Goal: Task Accomplishment & Management: Manage account settings

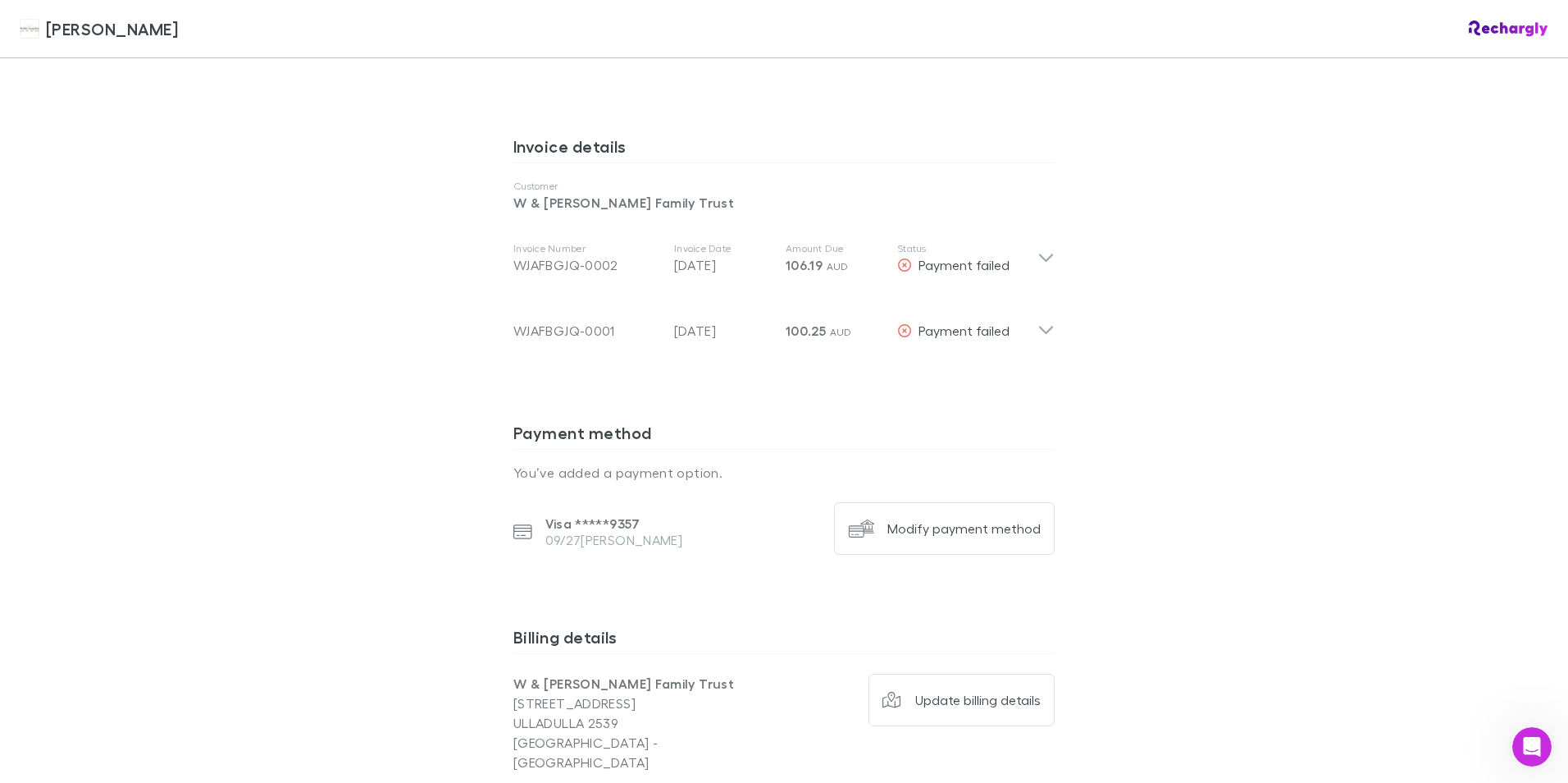
scroll to position [820, 0]
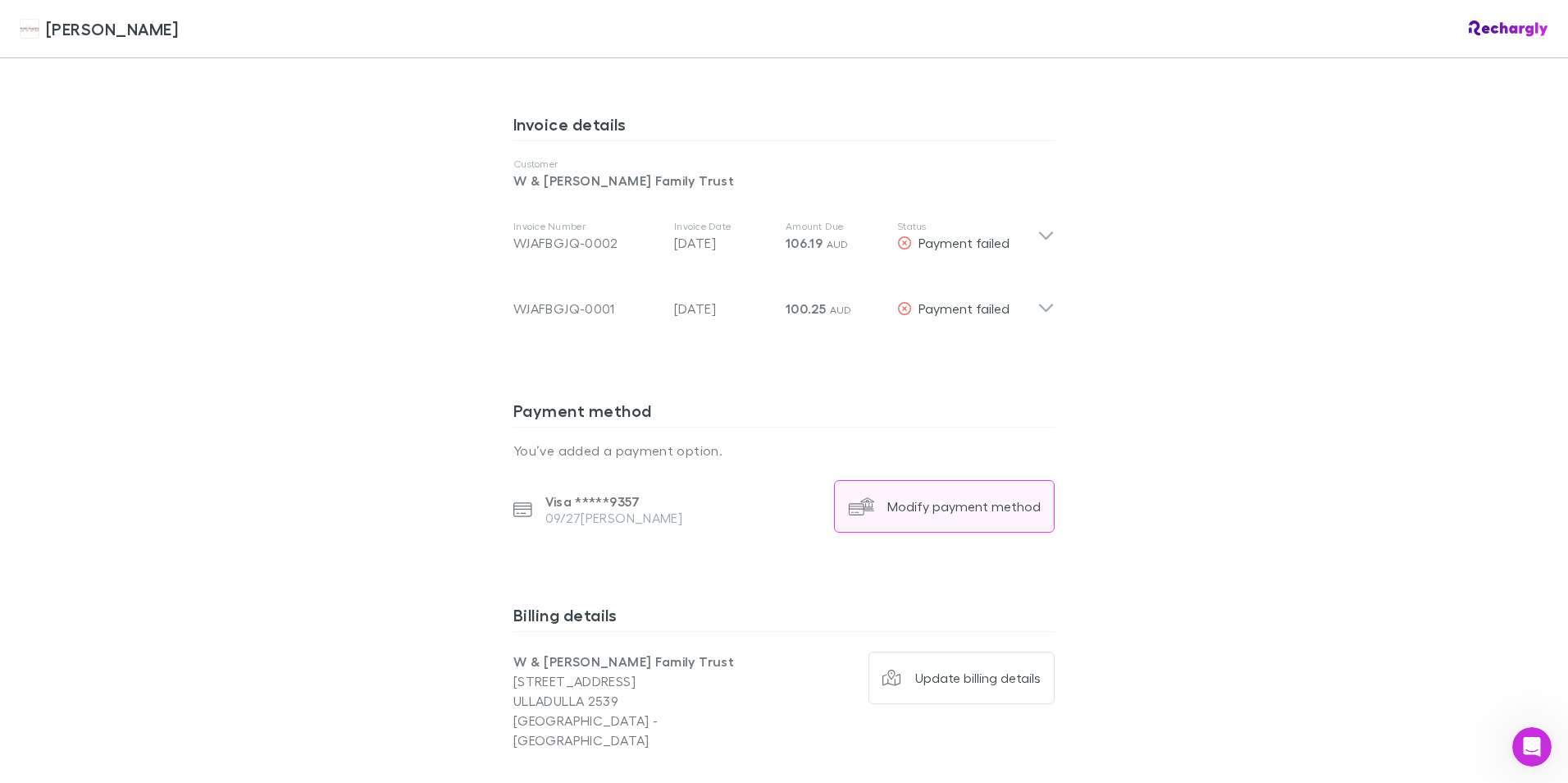
click at [981, 498] on div "Modify payment method" at bounding box center [964, 506] width 153 height 16
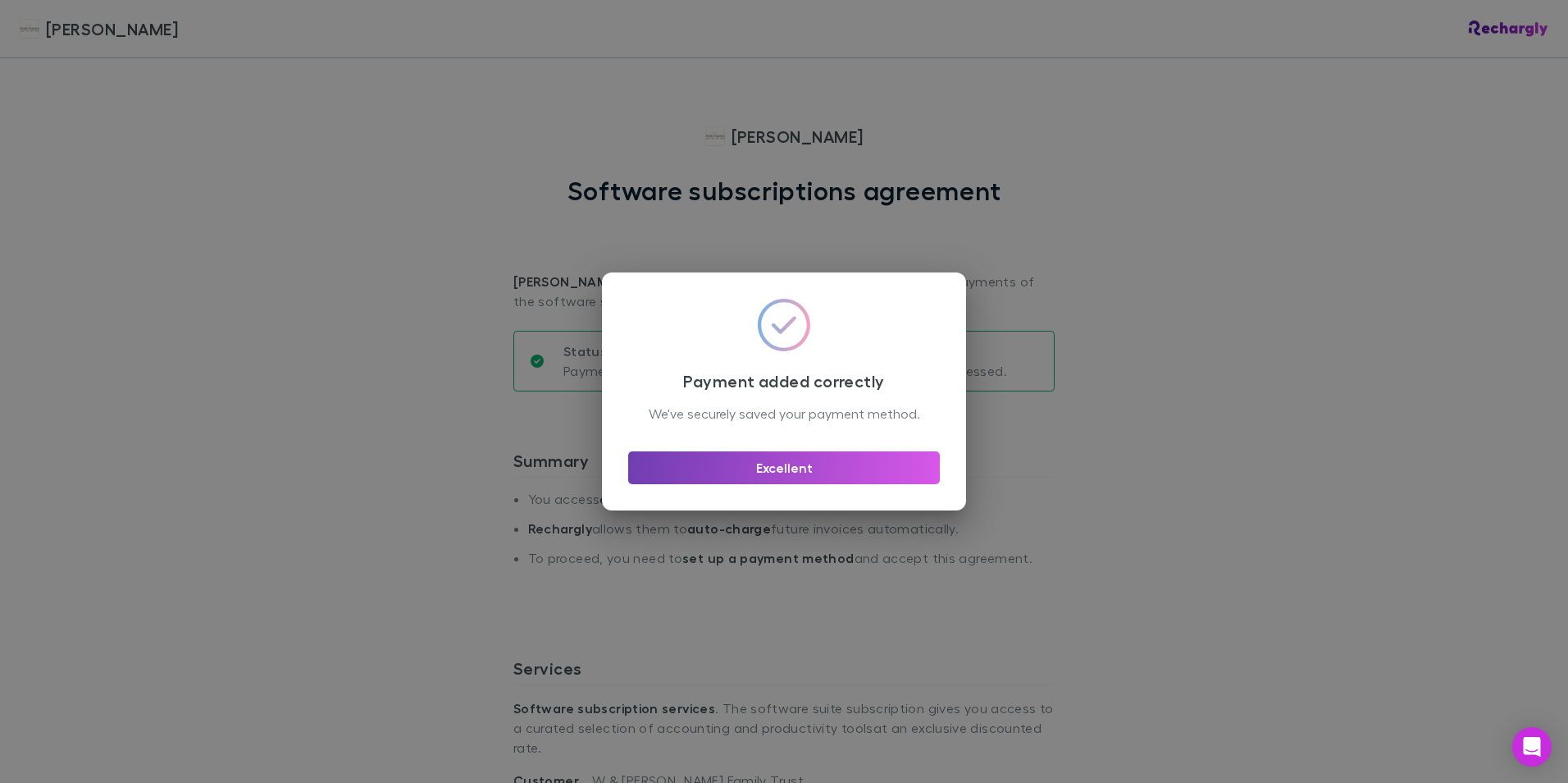
click at [647, 473] on button "Excellent" at bounding box center [784, 467] width 312 height 33
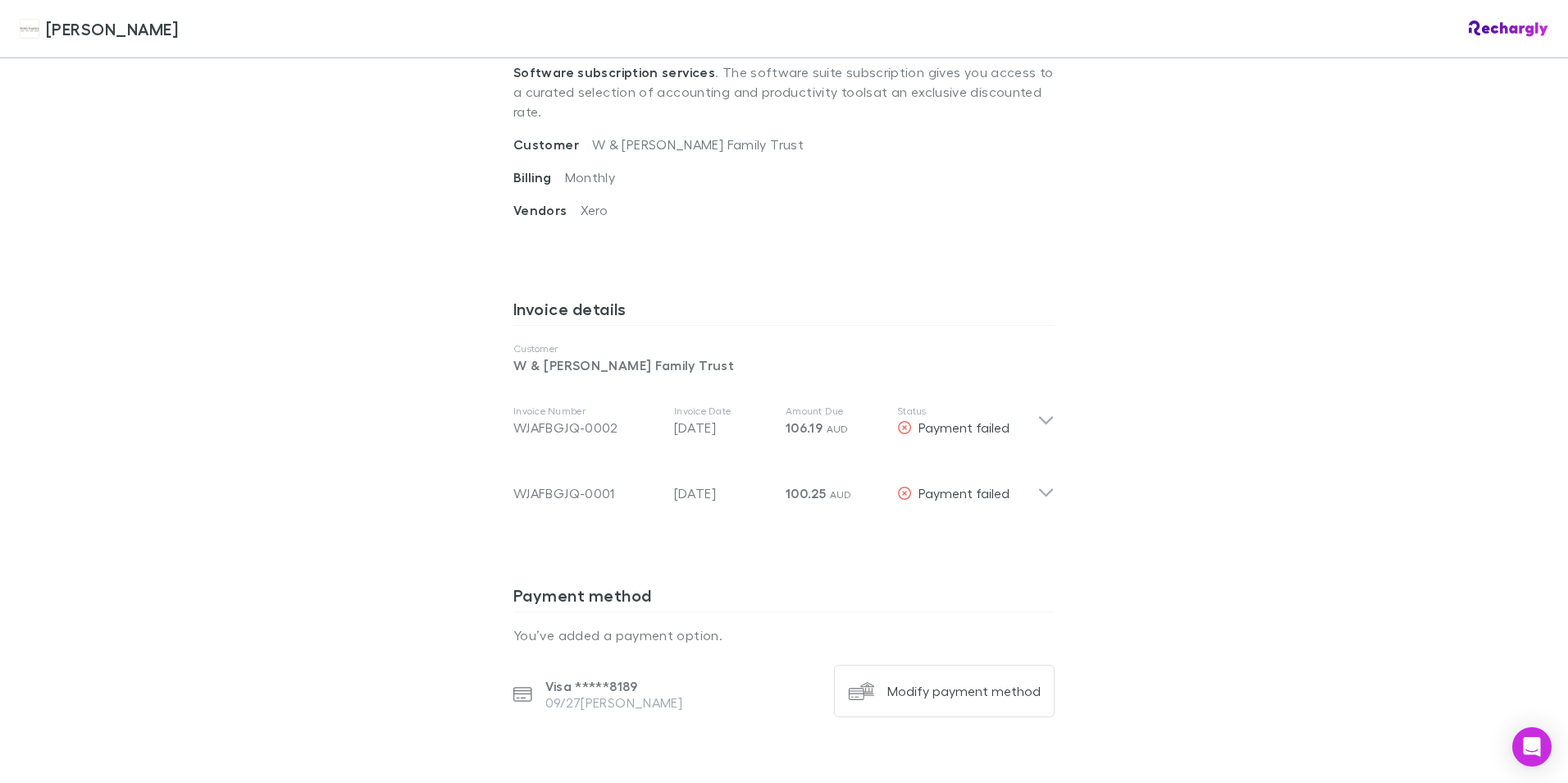
scroll to position [739, 0]
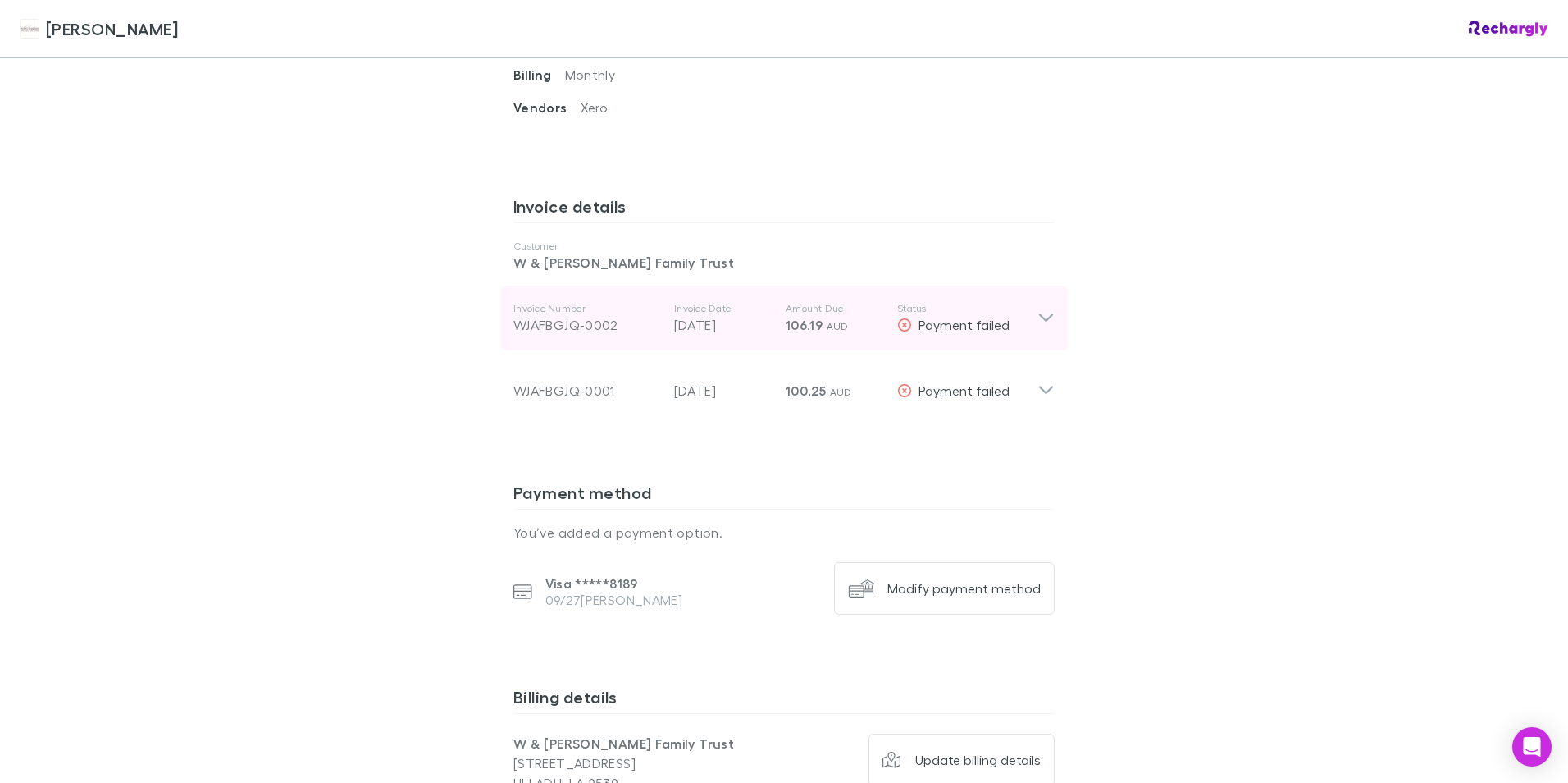
click at [1038, 309] on icon at bounding box center [1046, 318] width 17 height 20
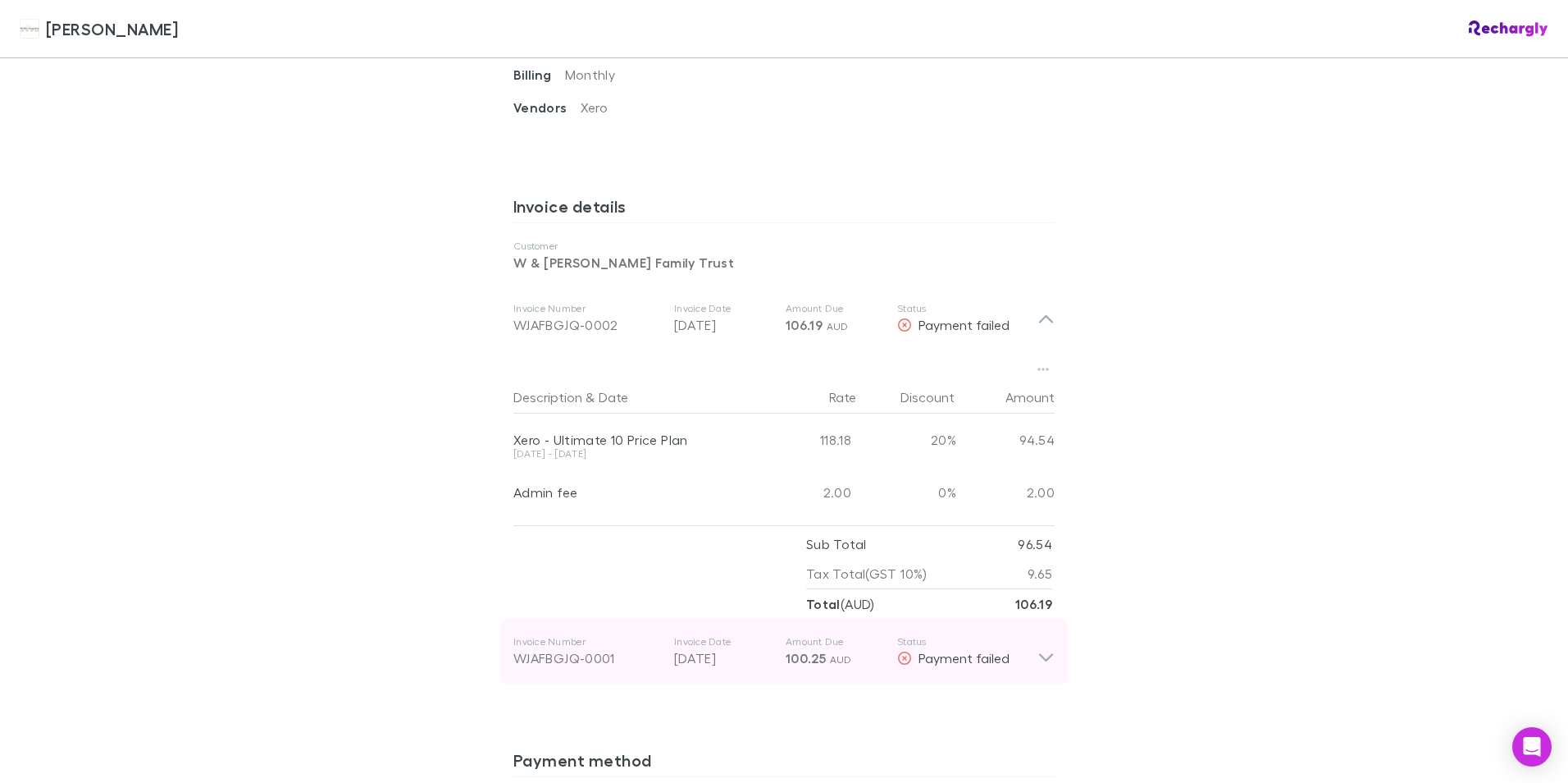
click at [1048, 649] on icon at bounding box center [1046, 651] width 17 height 33
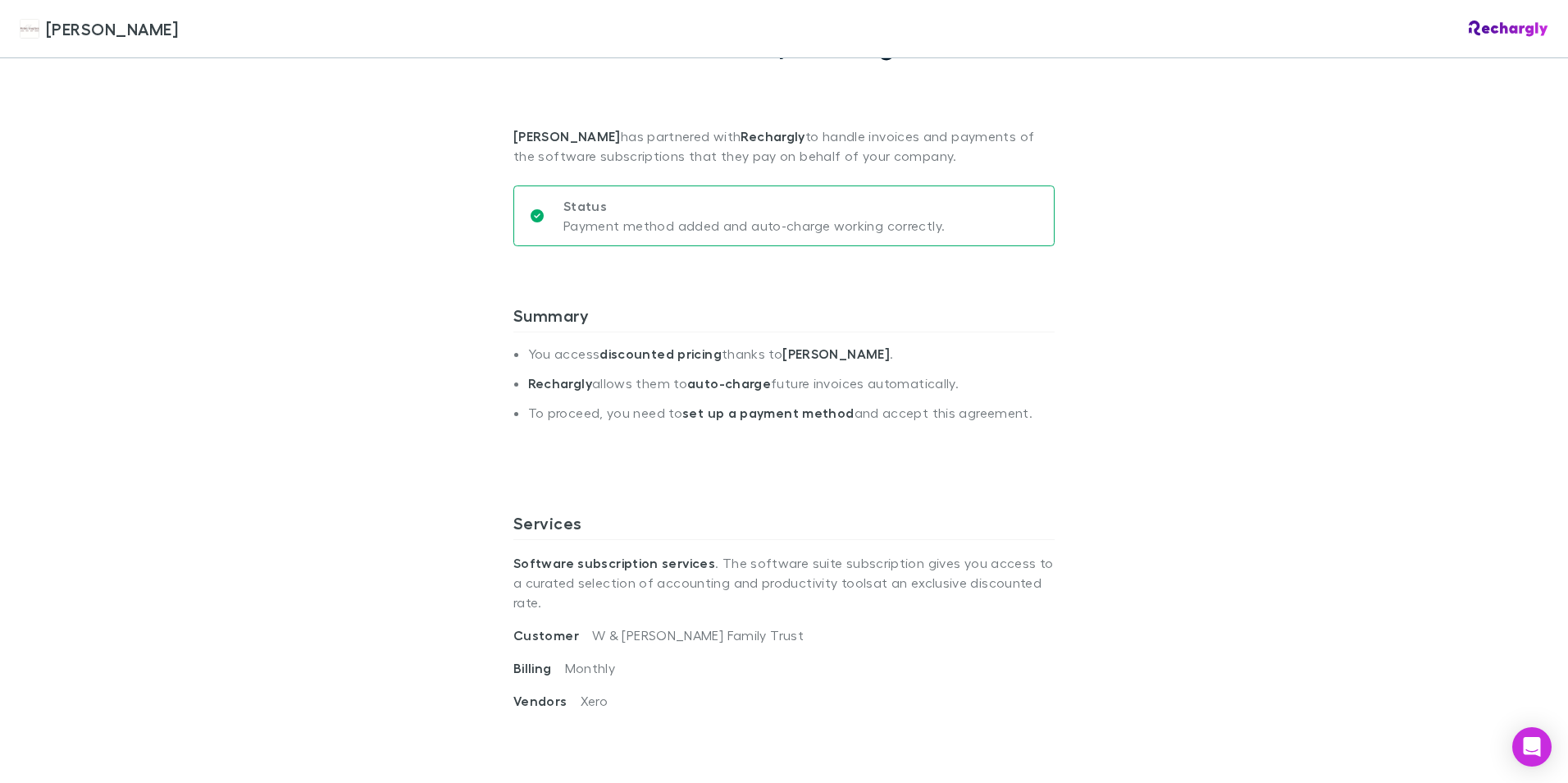
scroll to position [0, 0]
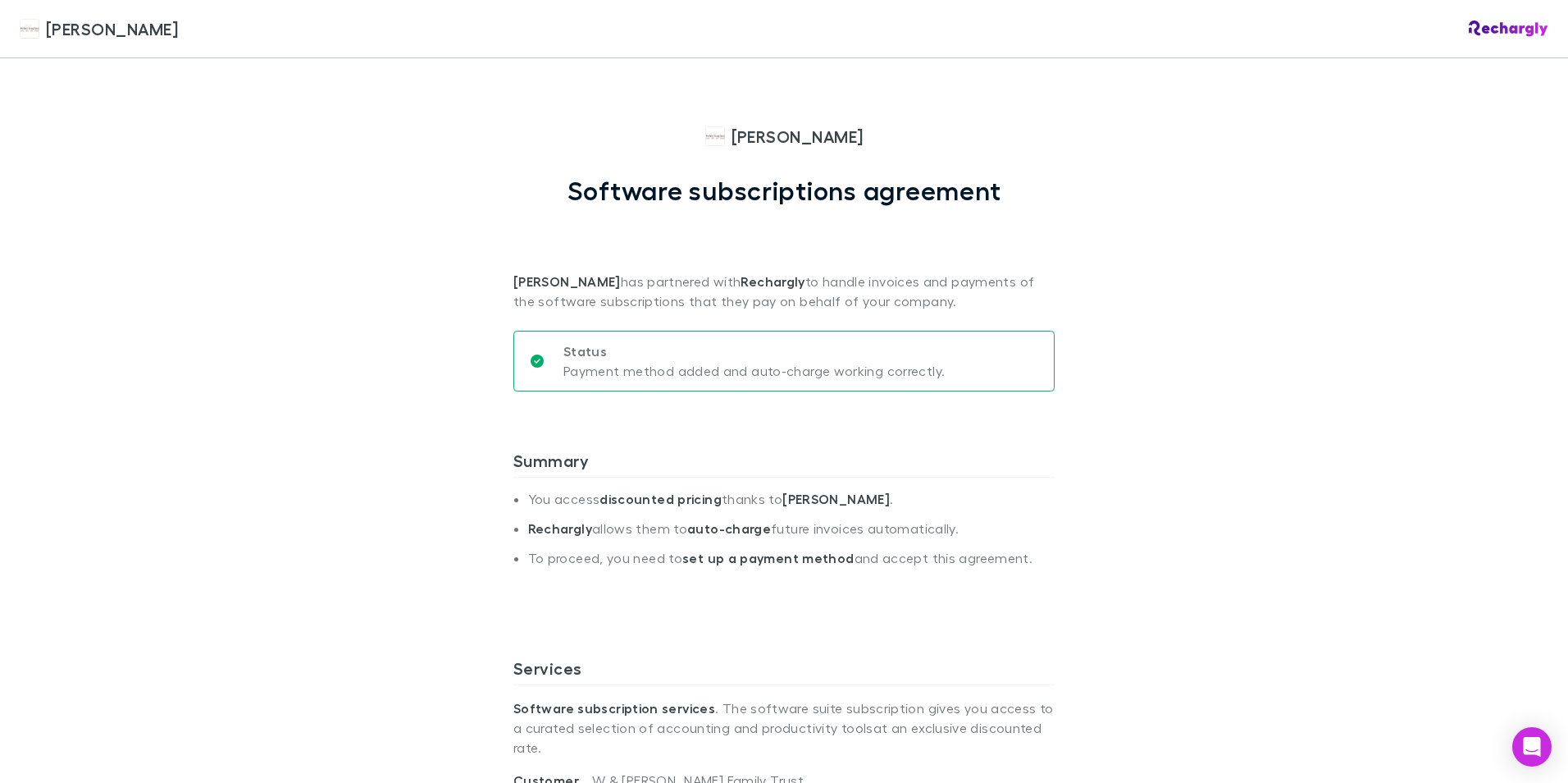
drag, startPoint x: 1127, startPoint y: 338, endPoint x: 1110, endPoint y: 334, distance: 17.5
click at [1110, 334] on div "[PERSON_NAME] [PERSON_NAME] Software subscriptions agreement [PERSON_NAME] has …" at bounding box center [784, 391] width 1568 height 783
drag, startPoint x: 930, startPoint y: 89, endPoint x: 1153, endPoint y: 71, distance: 223.7
drag, startPoint x: 1122, startPoint y: 190, endPoint x: 1323, endPoint y: 62, distance: 238.3
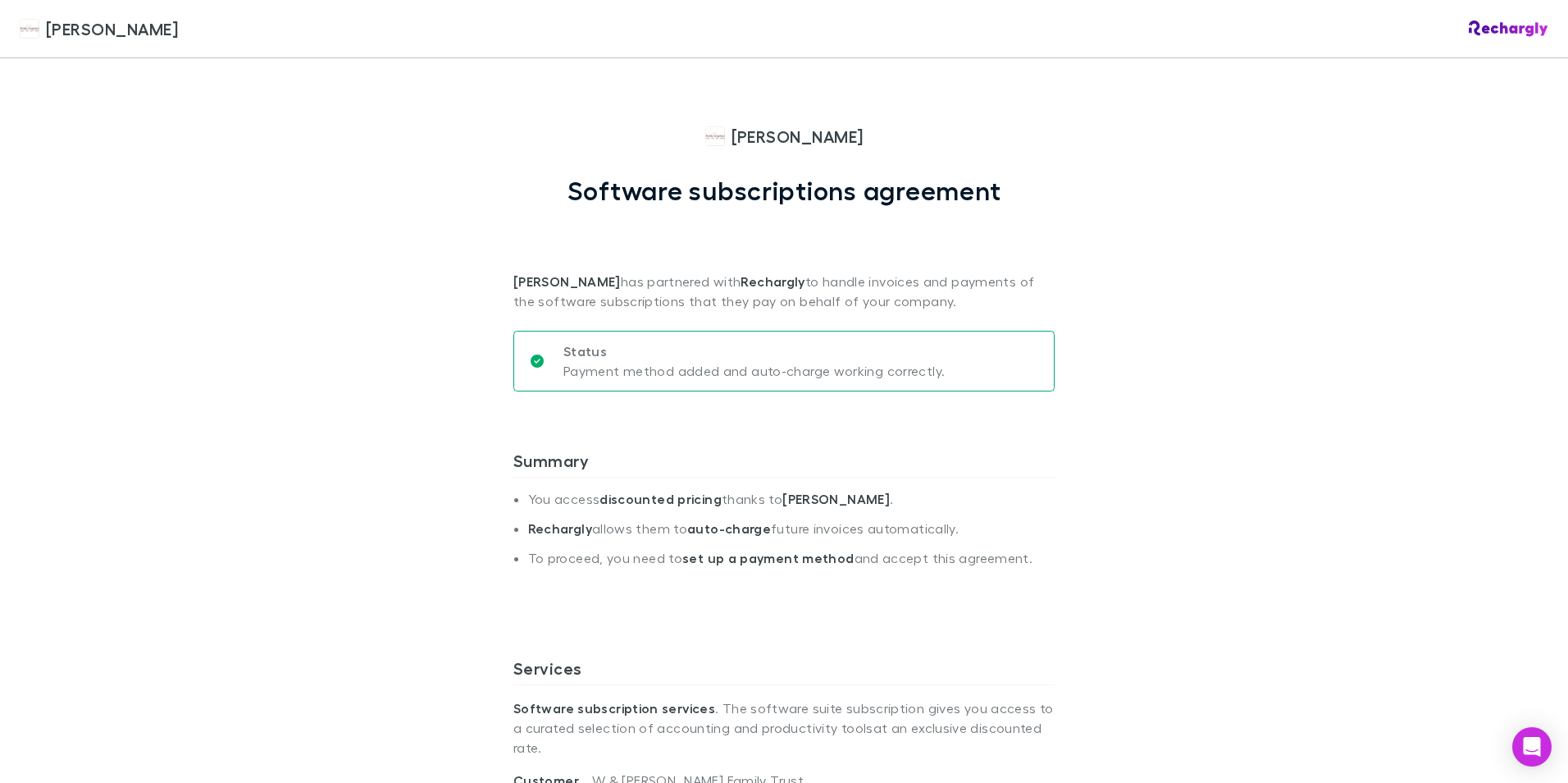
click at [1130, 177] on div "[PERSON_NAME] [PERSON_NAME] Software subscriptions agreement [PERSON_NAME] has …" at bounding box center [784, 391] width 1568 height 783
drag, startPoint x: 999, startPoint y: 172, endPoint x: 1019, endPoint y: 175, distance: 20.2
click at [999, 172] on div "[PERSON_NAME] Software subscriptions agreement [PERSON_NAME] has partnered with…" at bounding box center [784, 218] width 542 height 187
